Goal: Check status: Check status

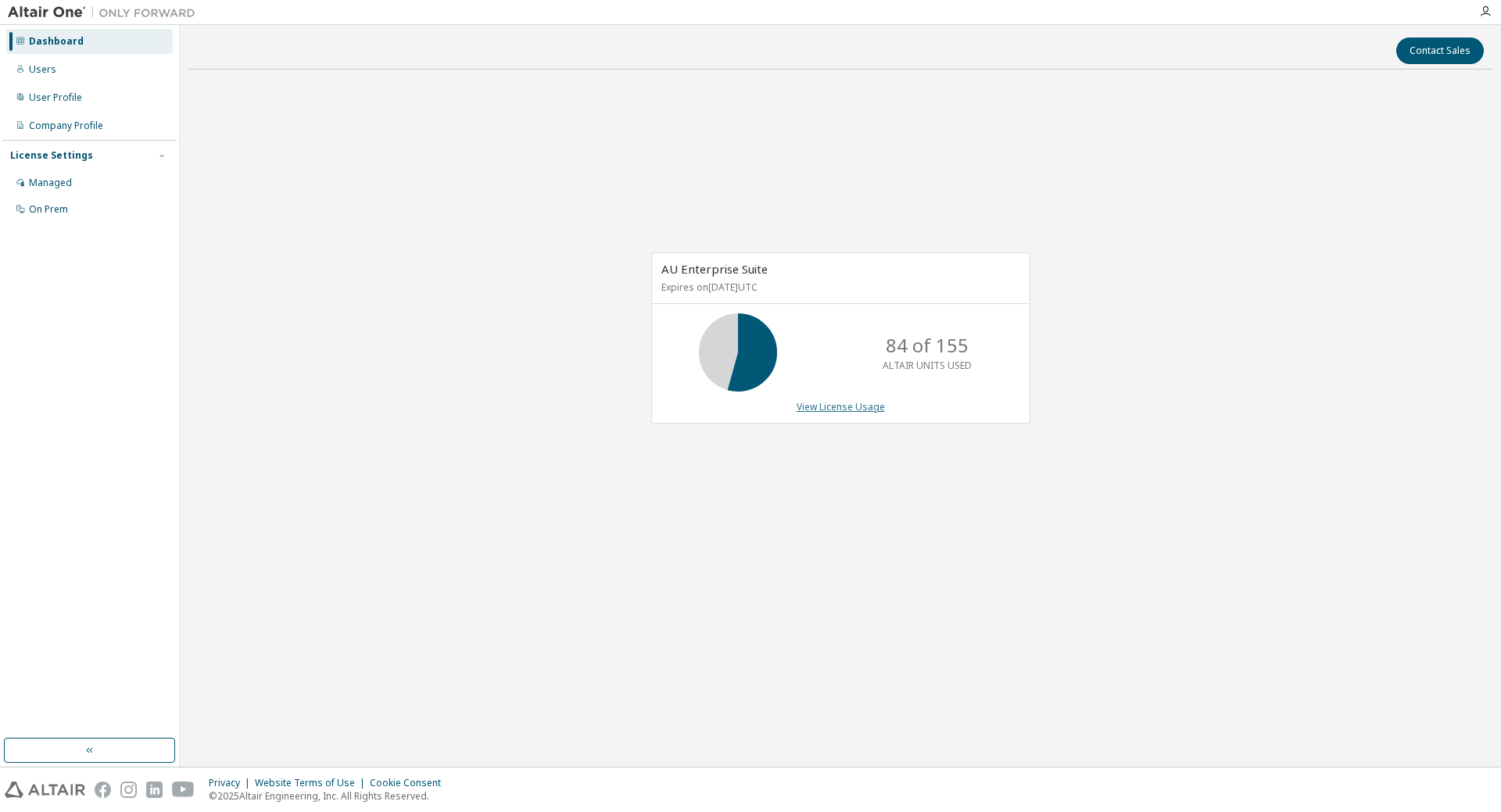
click at [834, 401] on div "AU Enterprise Suite Expires on [DATE] UTC 84 of 155 ALTAIR UNITS USED View Lice…" at bounding box center [841, 338] width 379 height 171
click at [834, 405] on link "View License Usage" at bounding box center [841, 407] width 89 height 14
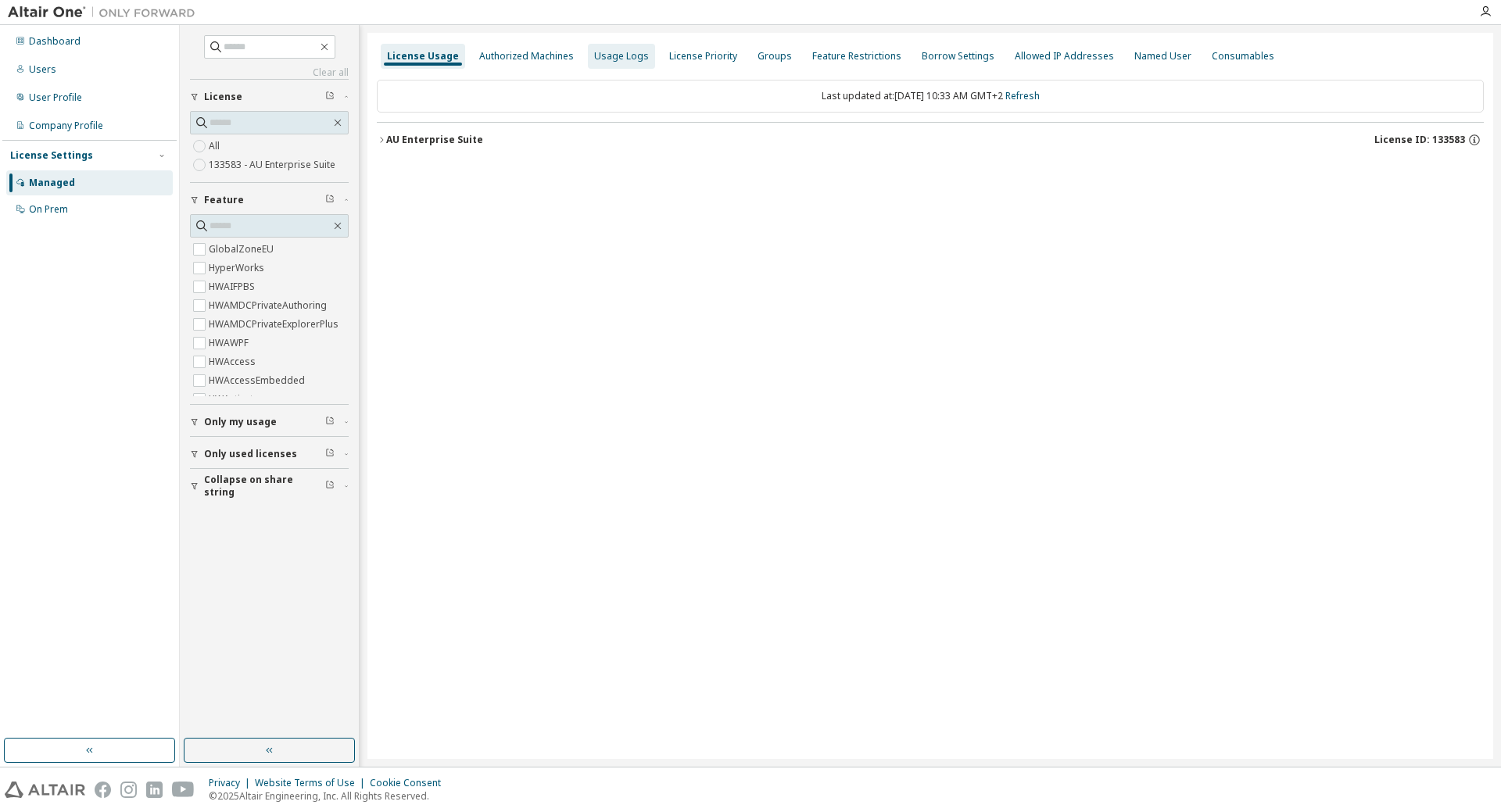
click at [619, 55] on div "Usage Logs" at bounding box center [621, 55] width 55 height 13
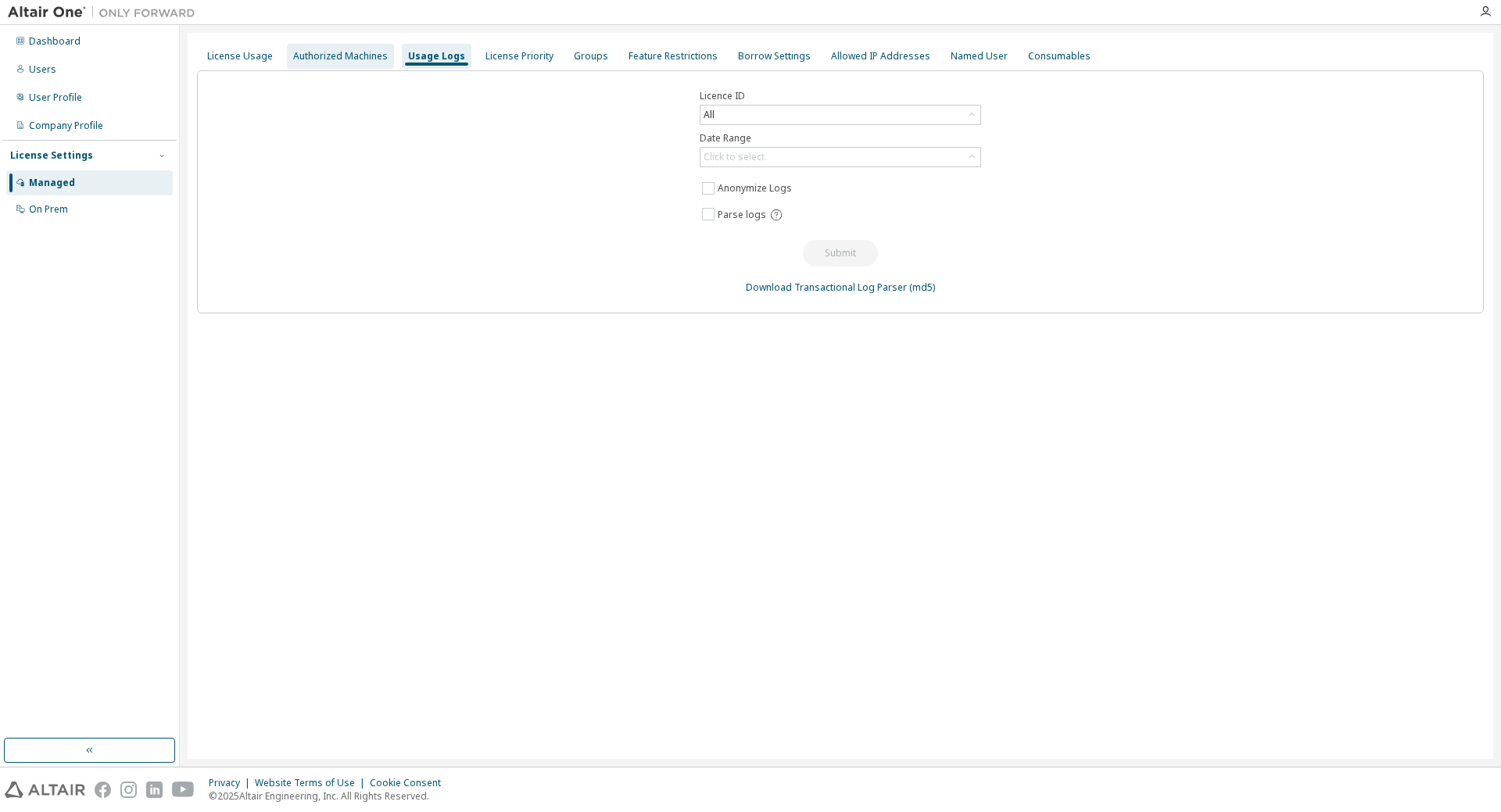
click at [343, 64] on div "Authorized Machines" at bounding box center [341, 56] width 107 height 25
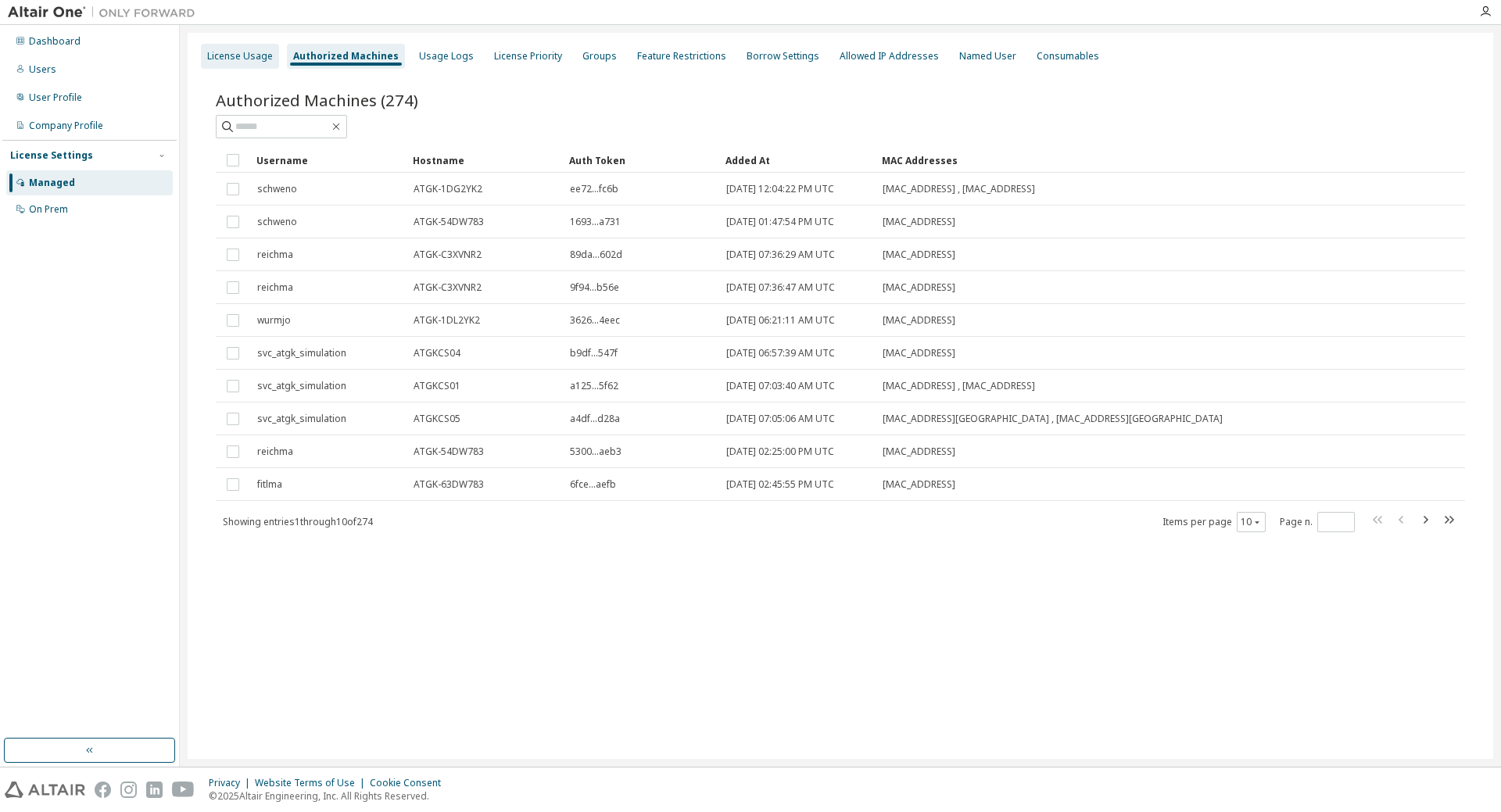
click at [244, 63] on div "License Usage" at bounding box center [240, 56] width 78 height 25
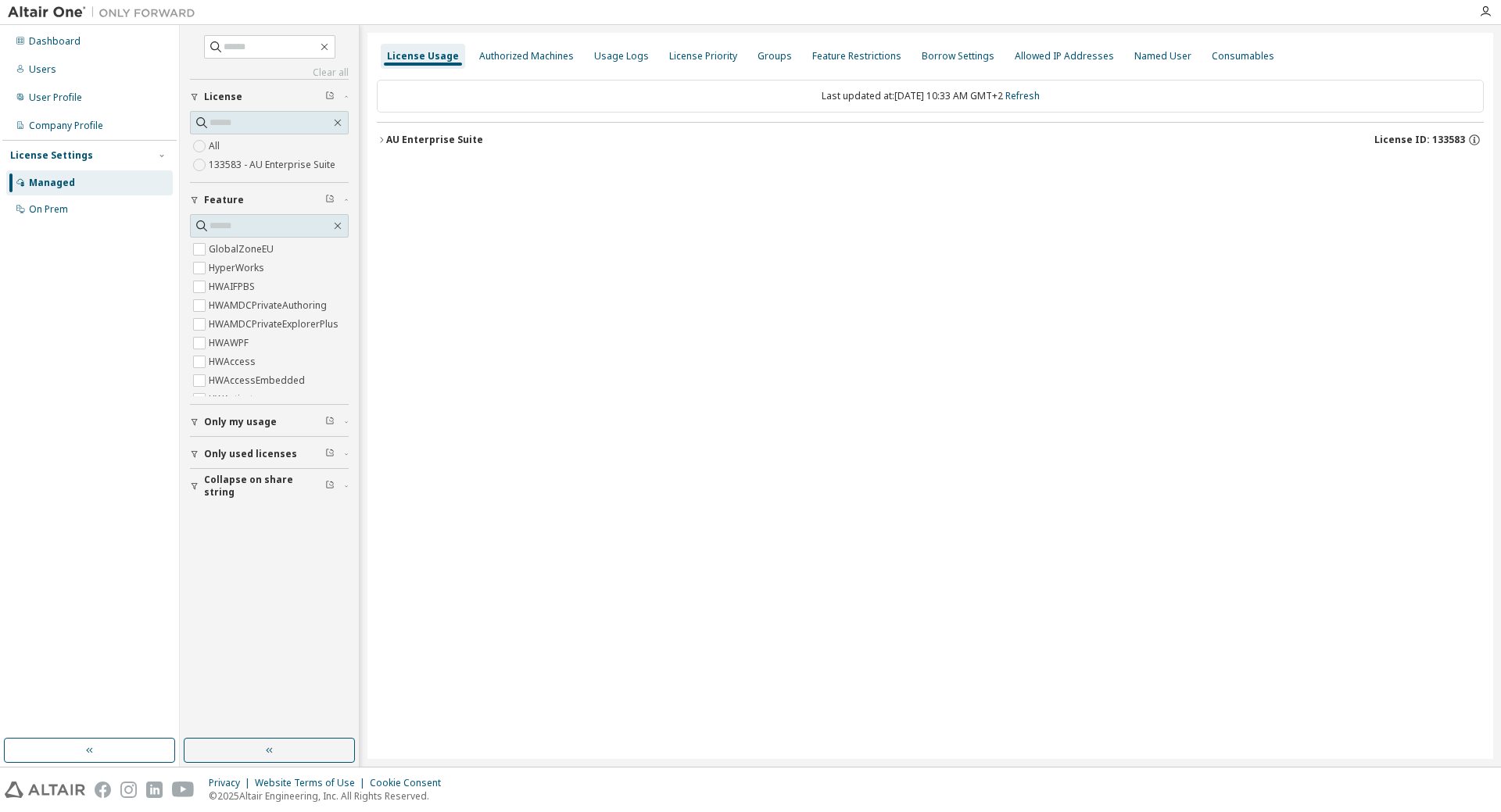
click at [384, 144] on icon "button" at bounding box center [382, 140] width 10 height 10
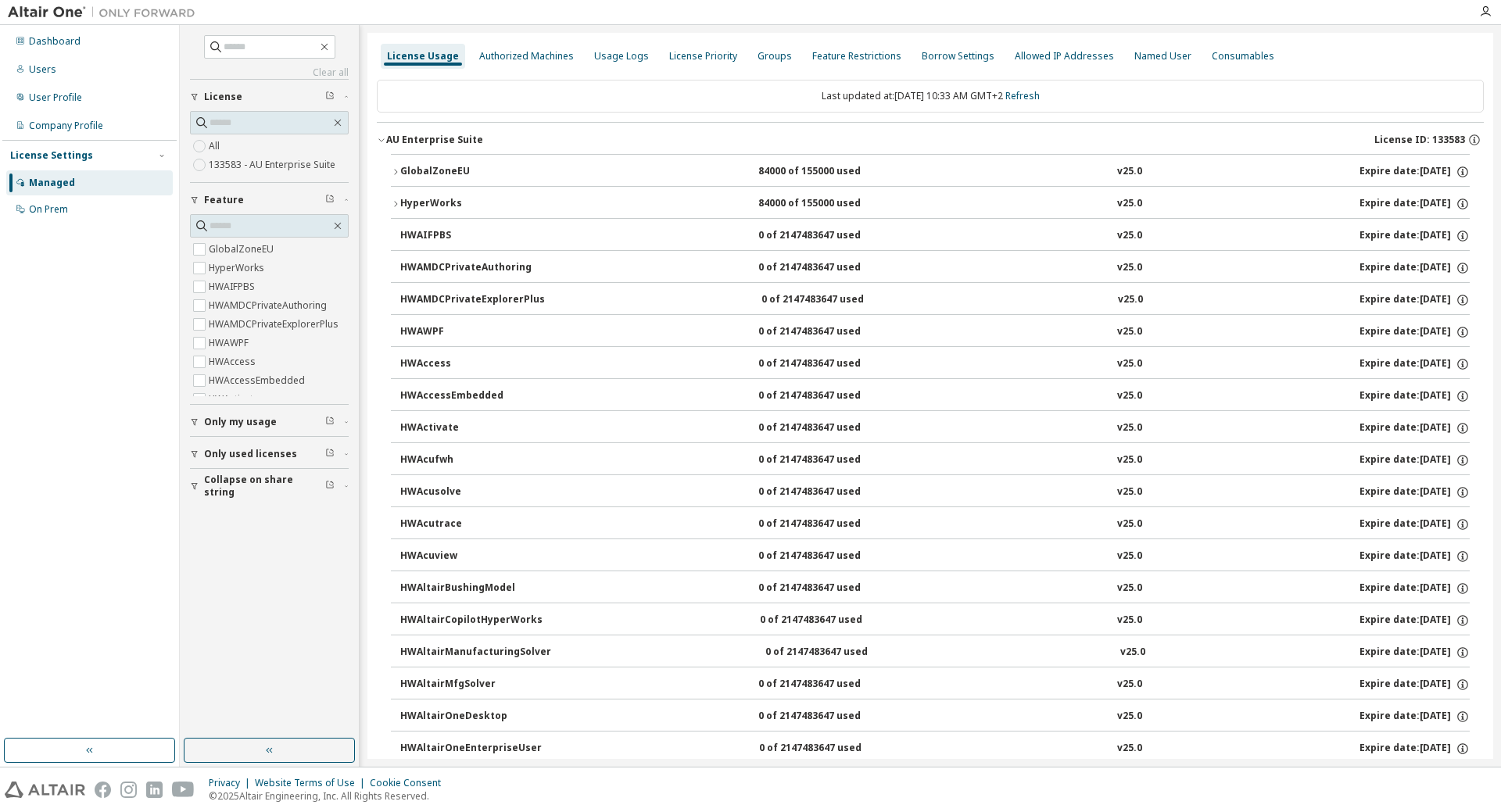
click at [385, 140] on icon "button" at bounding box center [382, 140] width 10 height 10
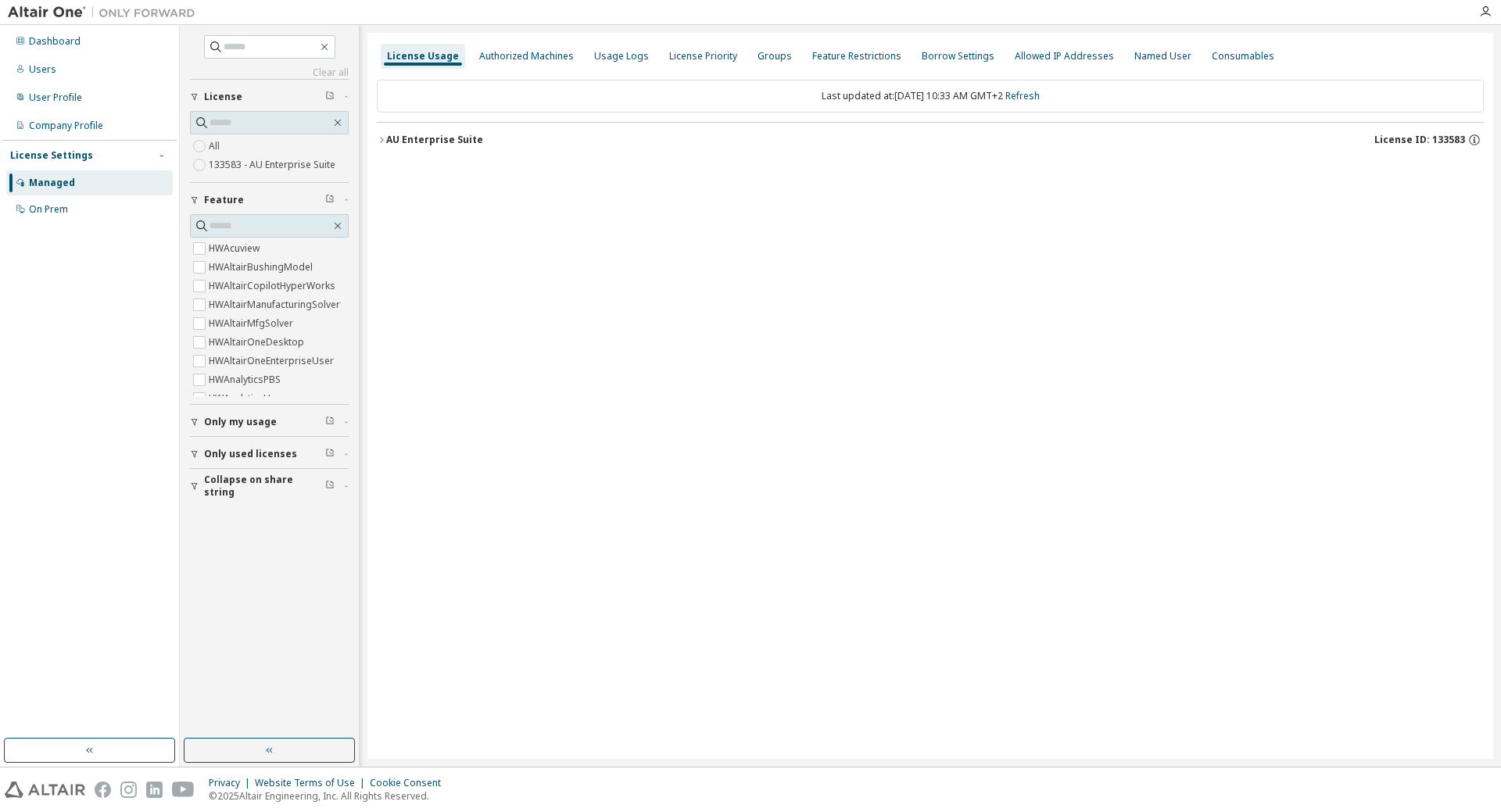
scroll to position [235, 0]
click at [242, 455] on span "Only used licenses" at bounding box center [251, 454] width 94 height 13
click at [382, 144] on icon "button" at bounding box center [382, 140] width 10 height 10
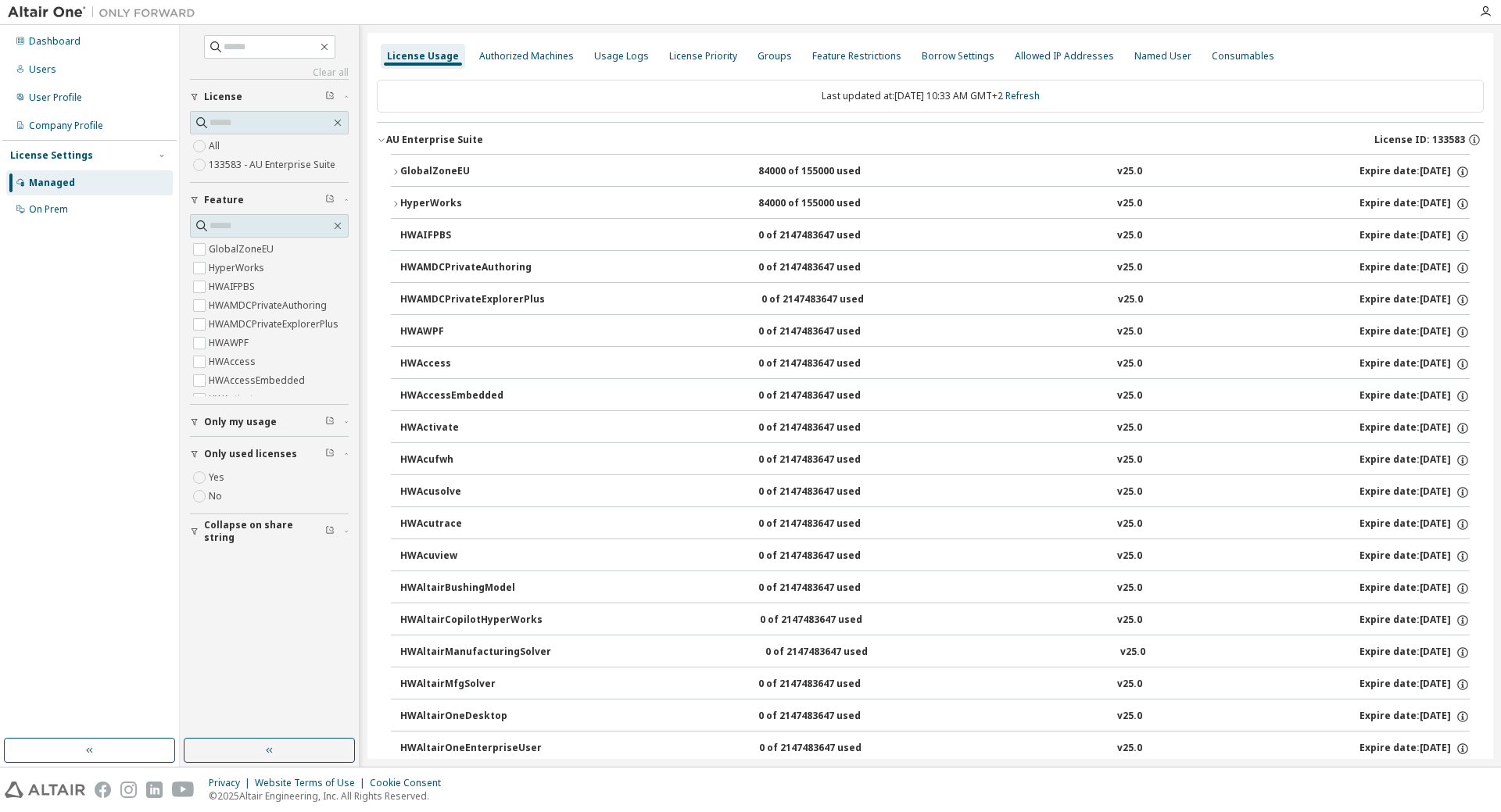
click at [394, 204] on icon "button" at bounding box center [395, 204] width 10 height 10
